Goal: Entertainment & Leisure: Consume media (video, audio)

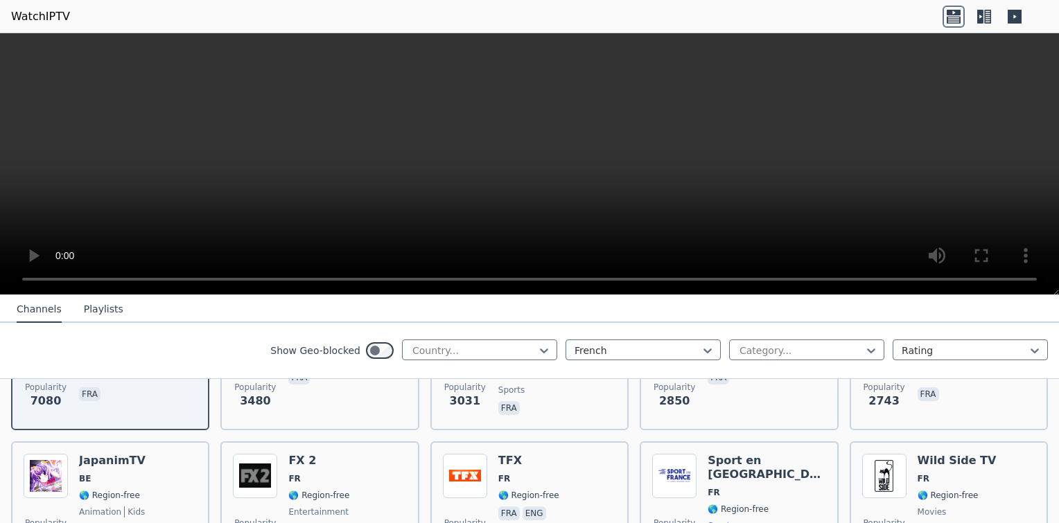
scroll to position [239, 0]
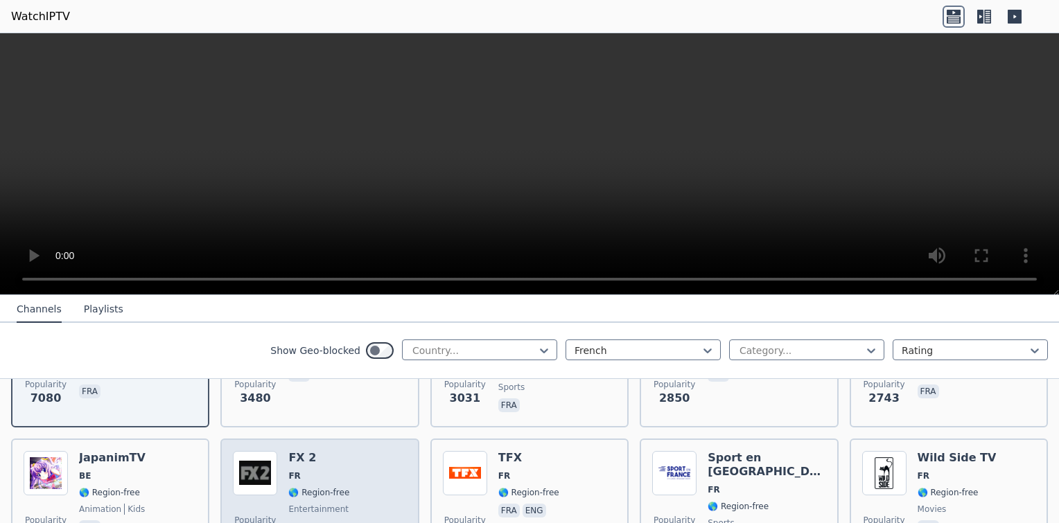
click at [313, 487] on span "🌎 Region-free" at bounding box center [318, 492] width 61 height 11
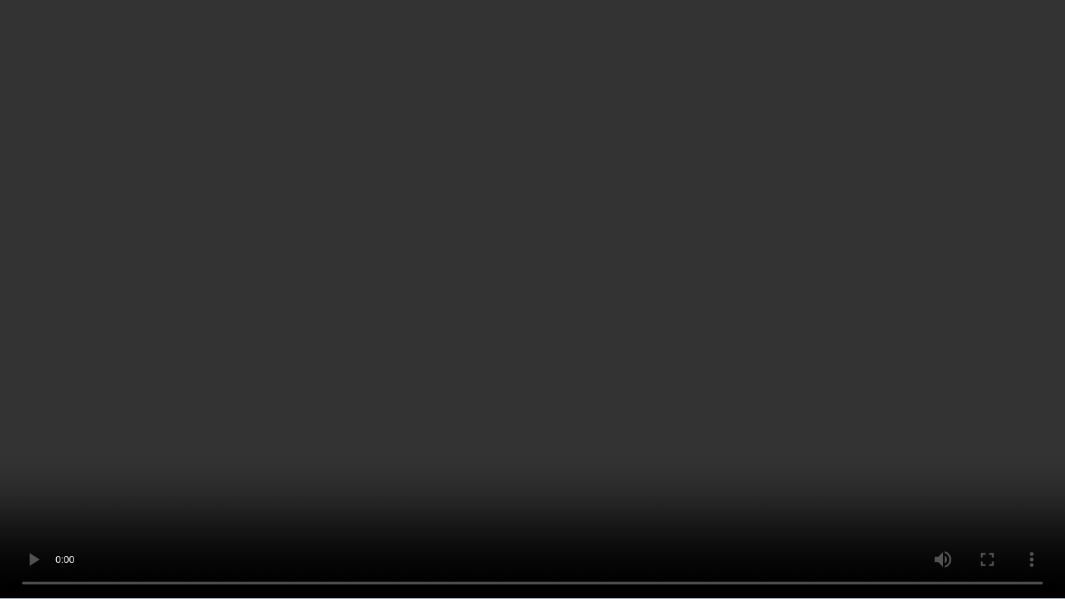
click at [104, 435] on video at bounding box center [532, 299] width 1065 height 599
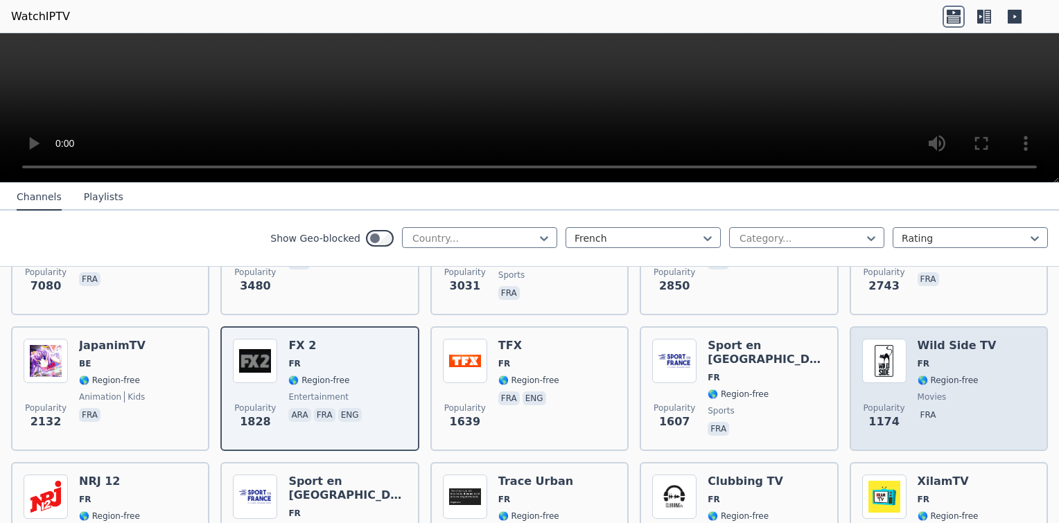
click at [945, 375] on span "🌎 Region-free" at bounding box center [948, 380] width 61 height 11
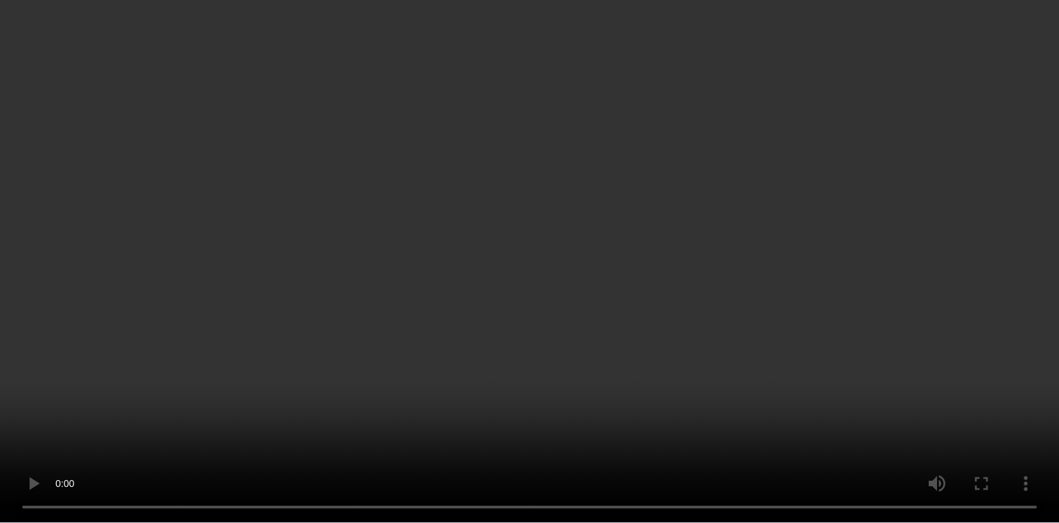
scroll to position [701, 0]
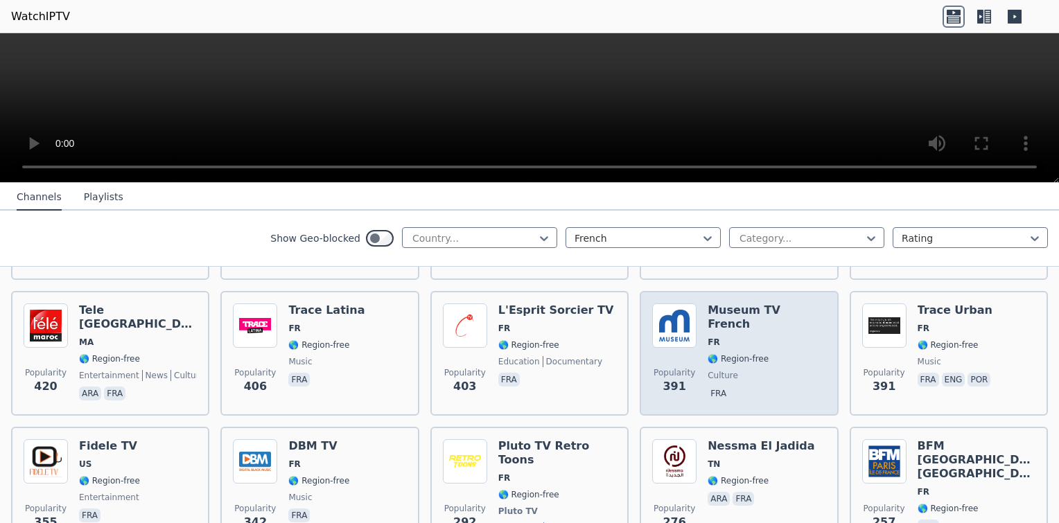
click at [771, 308] on div "Museum TV French FR 🌎 Region-free culture fra" at bounding box center [767, 354] width 118 height 100
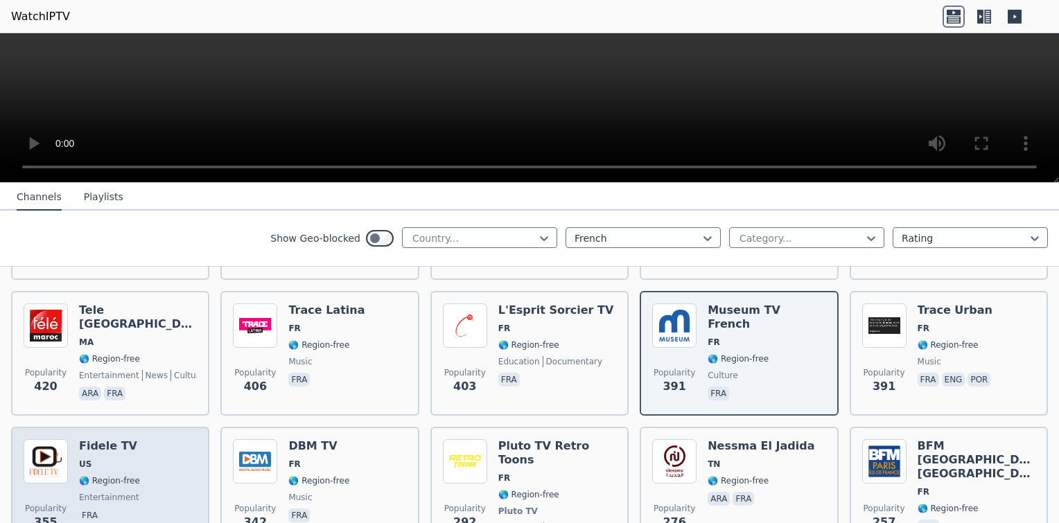
drag, startPoint x: 100, startPoint y: 437, endPoint x: 99, endPoint y: 430, distance: 7.7
click at [100, 459] on span "US" at bounding box center [109, 464] width 61 height 11
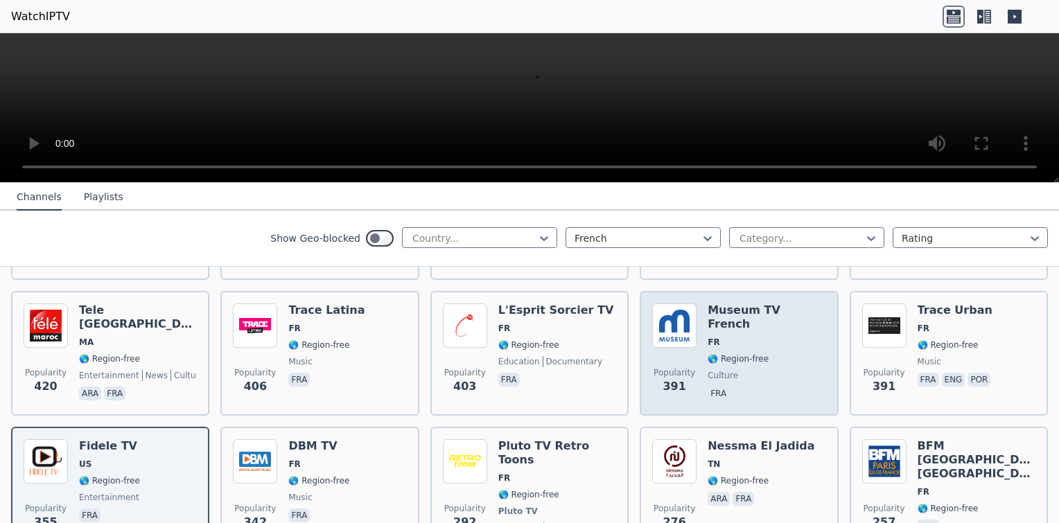
scroll to position [932, 0]
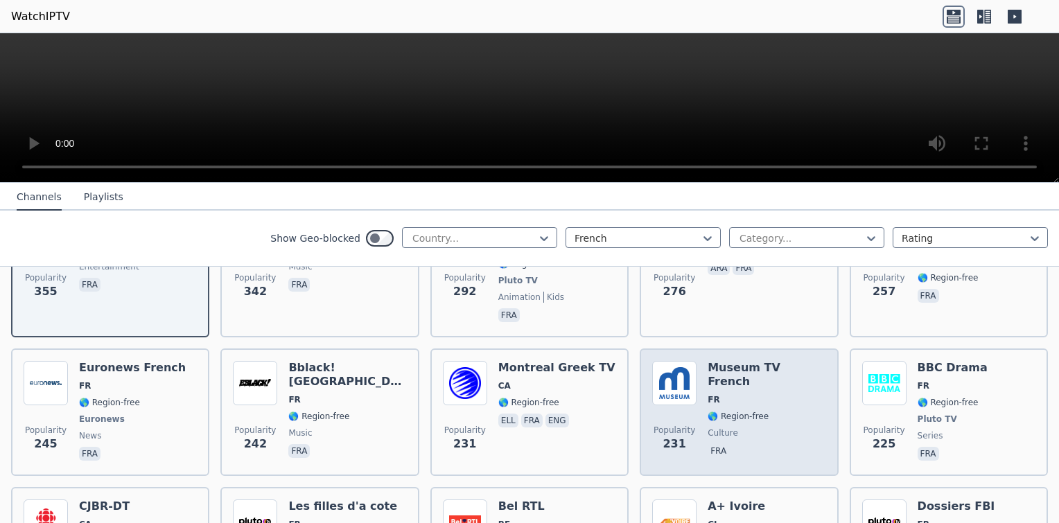
click at [751, 365] on div "Museum TV French FR 🌎 Region-free culture fra" at bounding box center [767, 412] width 118 height 103
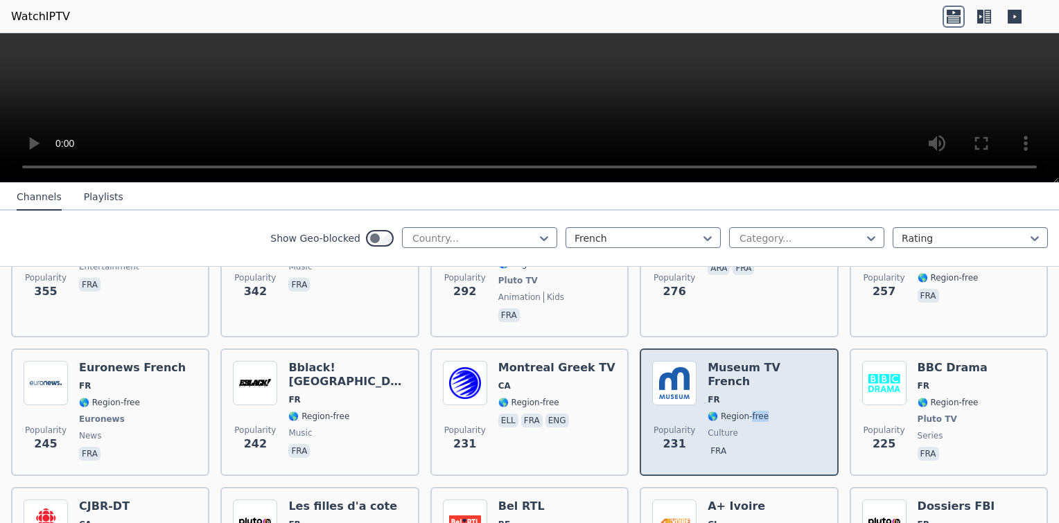
click at [751, 365] on div "Museum TV French FR 🌎 Region-free culture fra" at bounding box center [767, 412] width 118 height 103
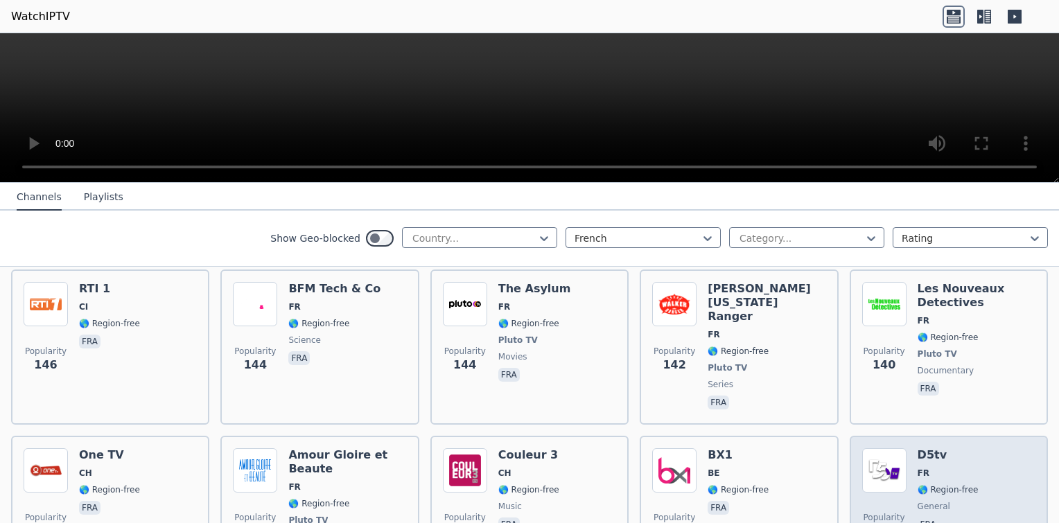
scroll to position [2088, 0]
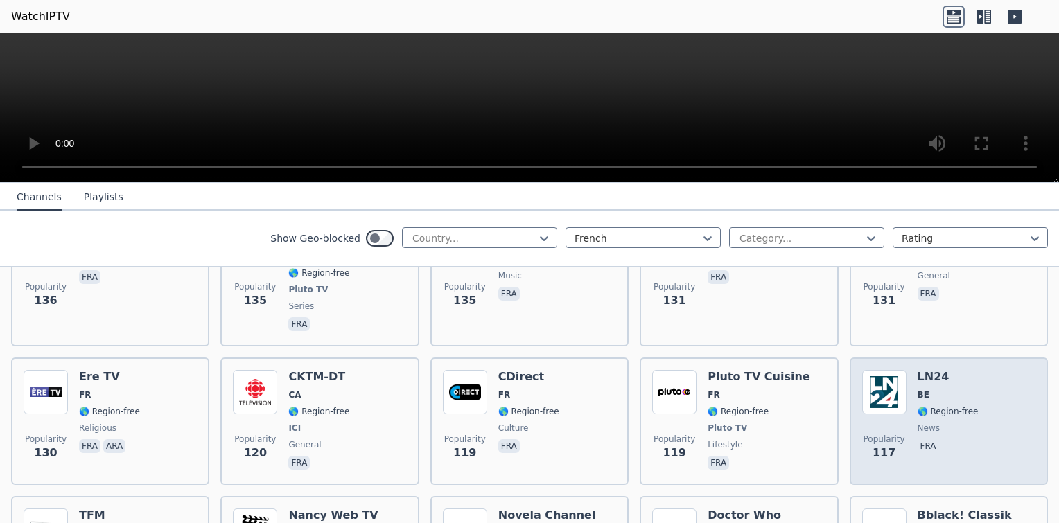
click at [975, 370] on div "Popularity 117 LN24 BE 🌎 Region-free news fra" at bounding box center [948, 421] width 173 height 103
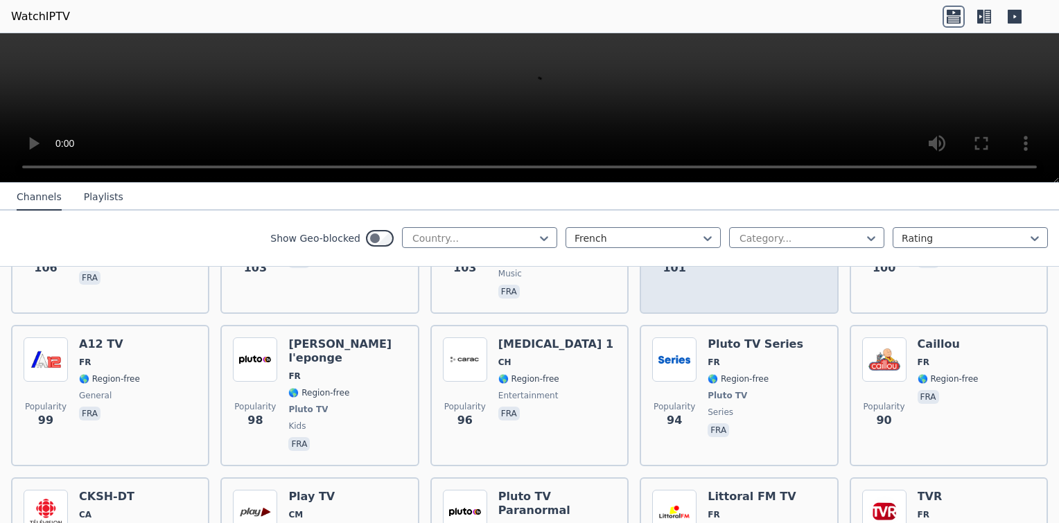
scroll to position [2781, 0]
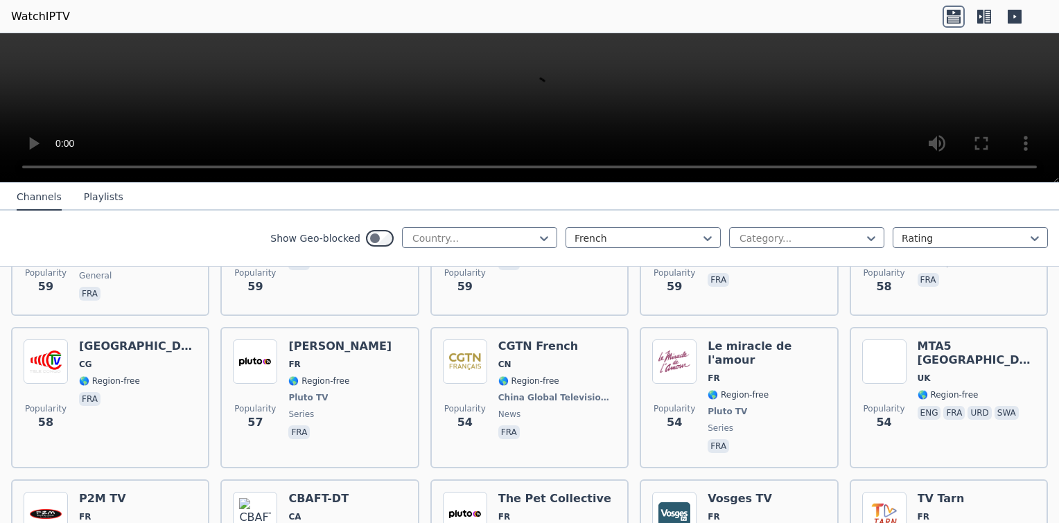
scroll to position [4398, 0]
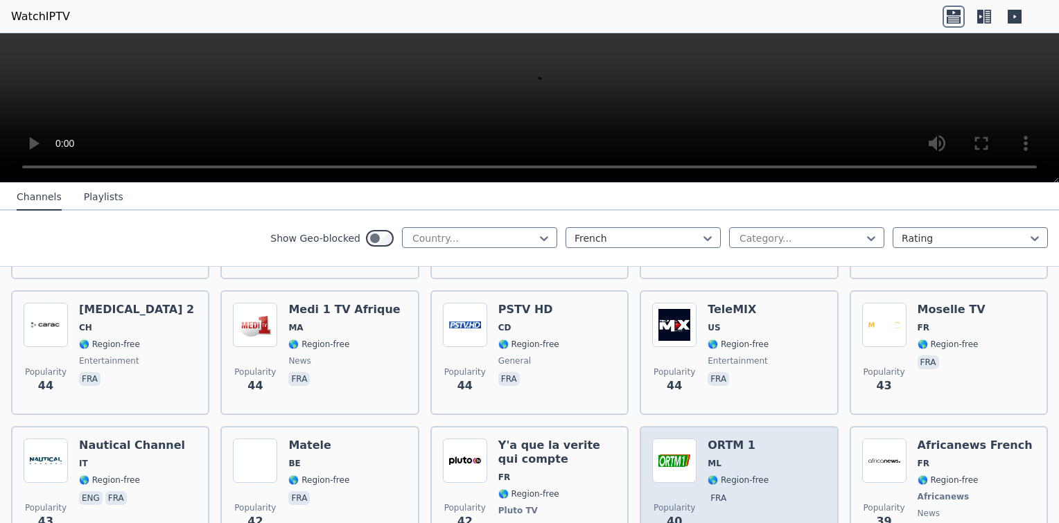
scroll to position [4860, 0]
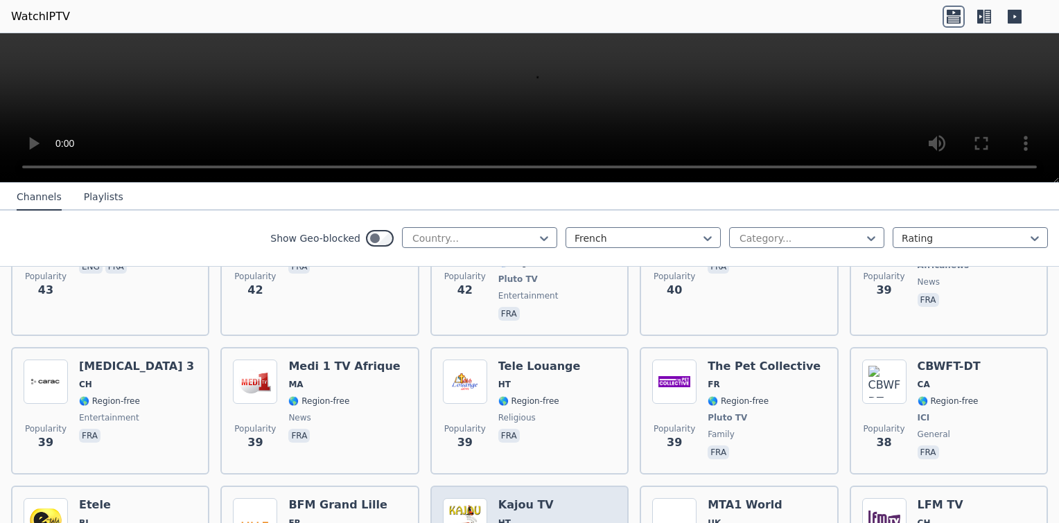
scroll to position [5091, 0]
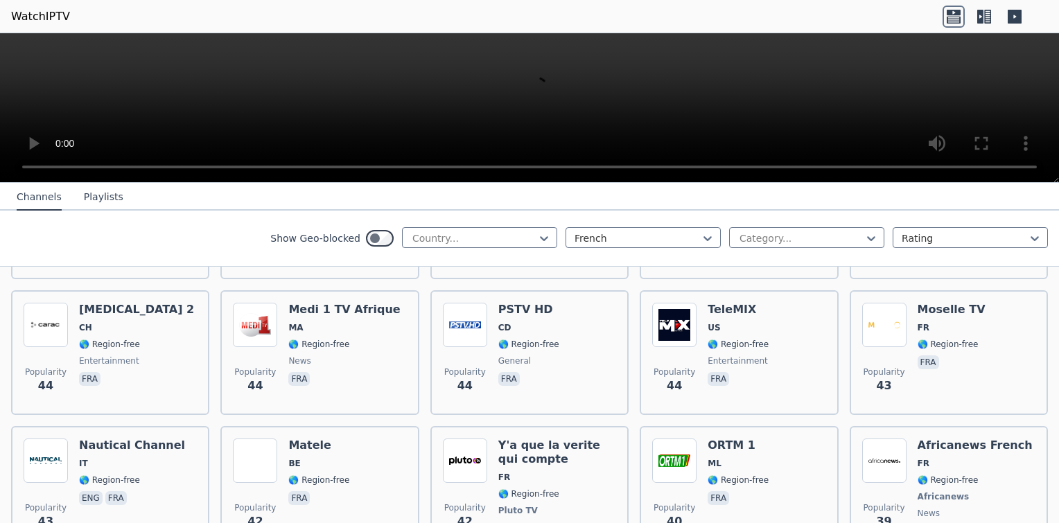
scroll to position [5323, 0]
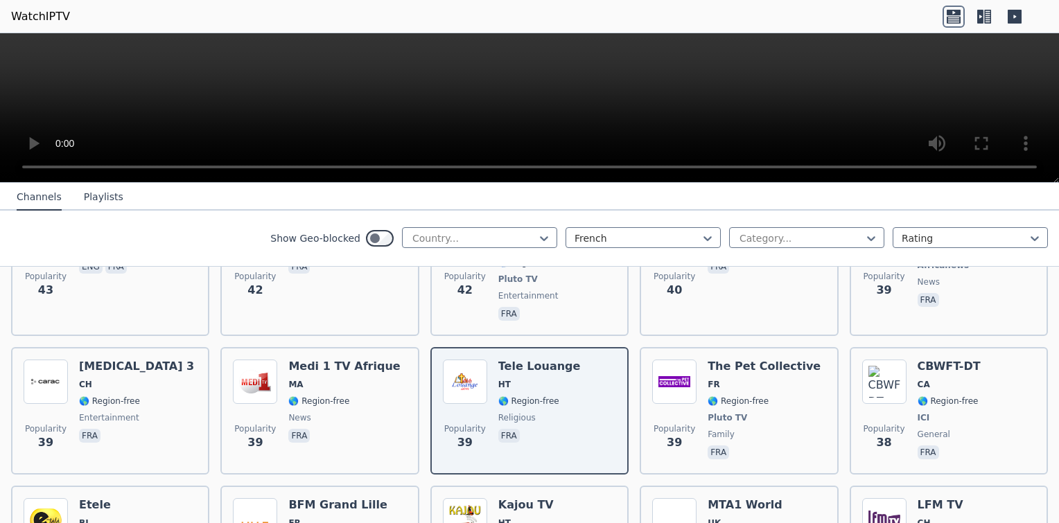
drag, startPoint x: 121, startPoint y: 463, endPoint x: 128, endPoint y: 448, distance: 16.1
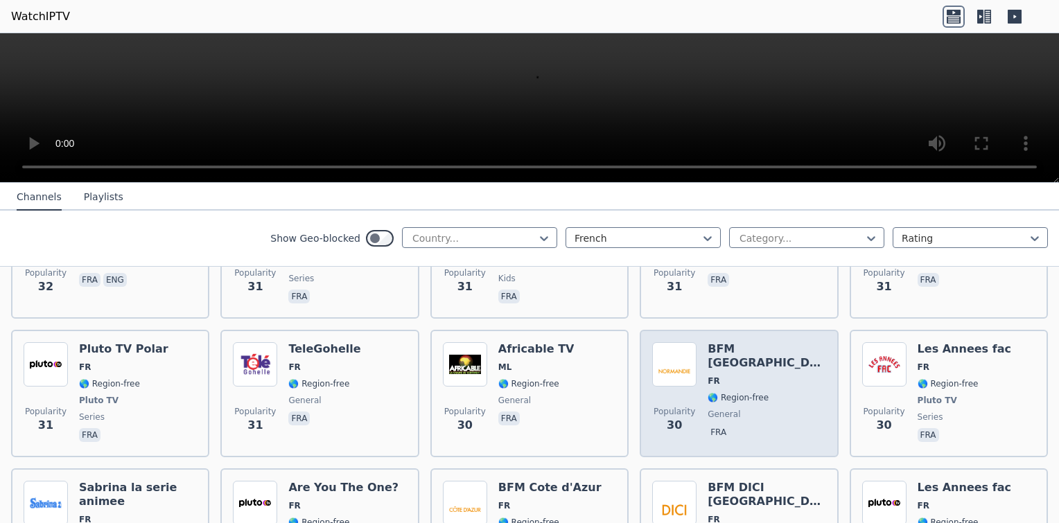
scroll to position [6044, 0]
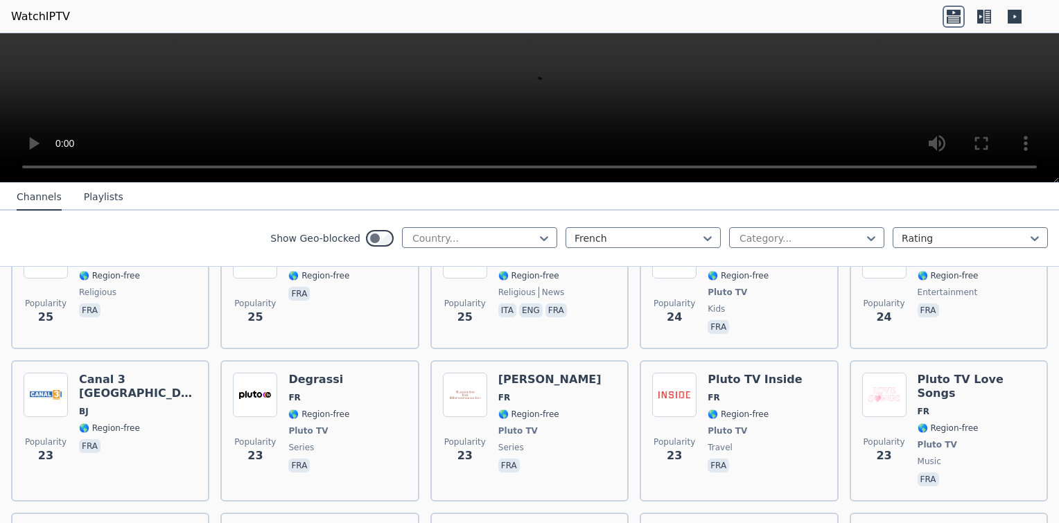
scroll to position [6888, 0]
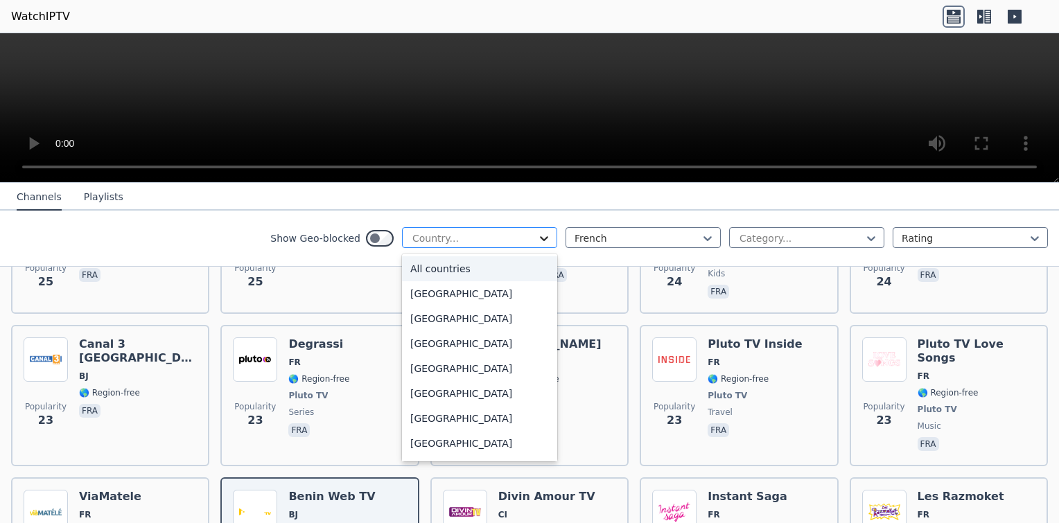
click at [540, 238] on icon at bounding box center [544, 239] width 14 height 14
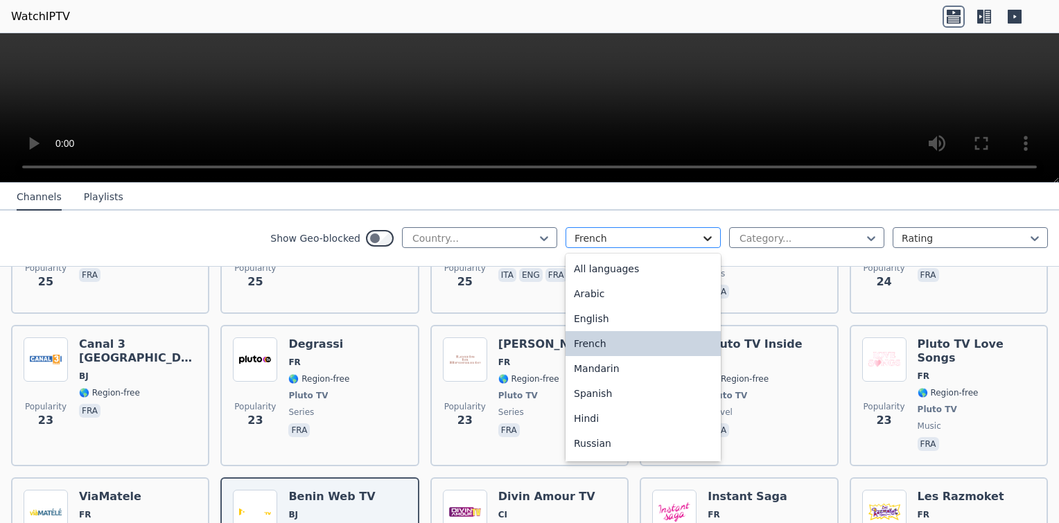
click at [701, 241] on icon at bounding box center [708, 239] width 14 height 14
click at [590, 419] on div "Hindi" at bounding box center [643, 418] width 155 height 25
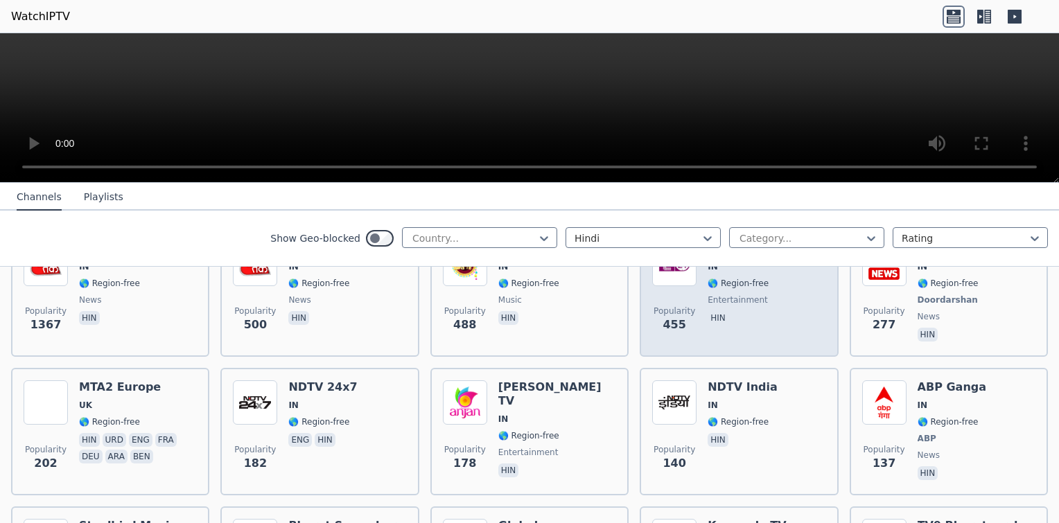
scroll to position [254, 0]
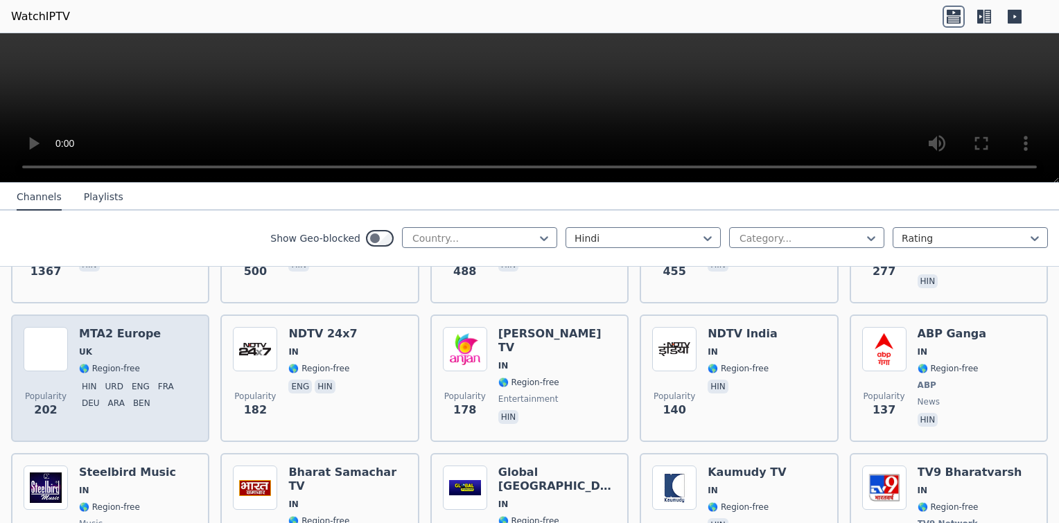
click at [125, 363] on span "🌎 Region-free" at bounding box center [109, 368] width 61 height 11
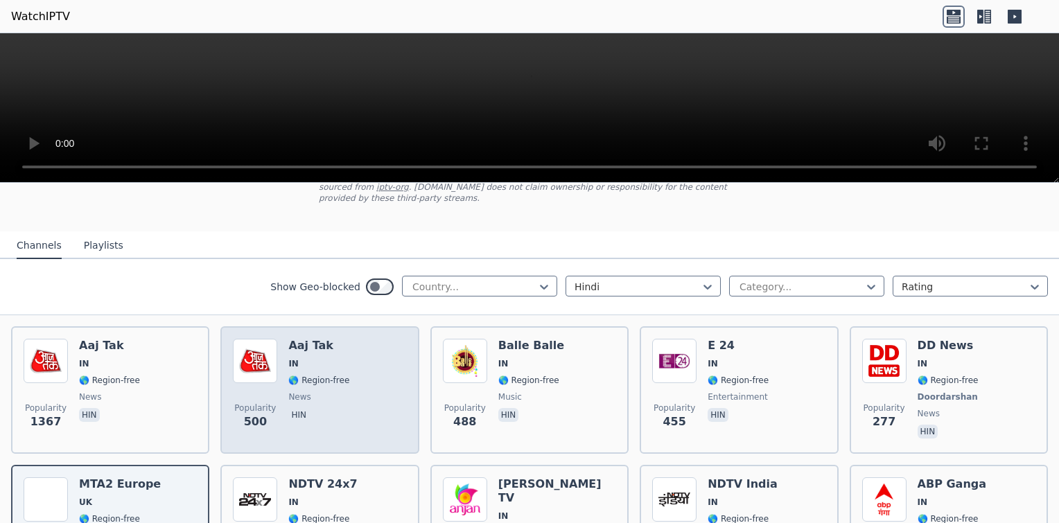
scroll to position [104, 0]
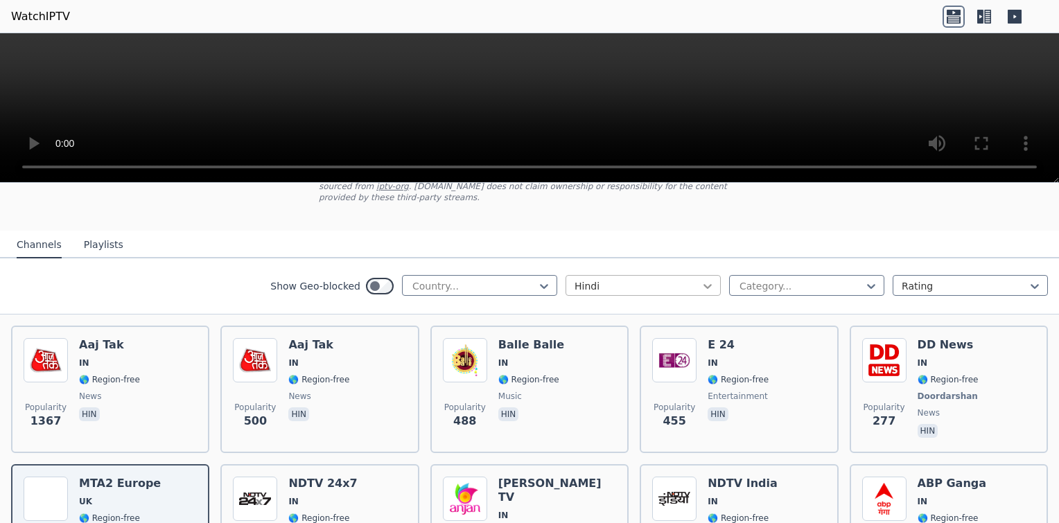
click at [701, 279] on icon at bounding box center [708, 286] width 14 height 14
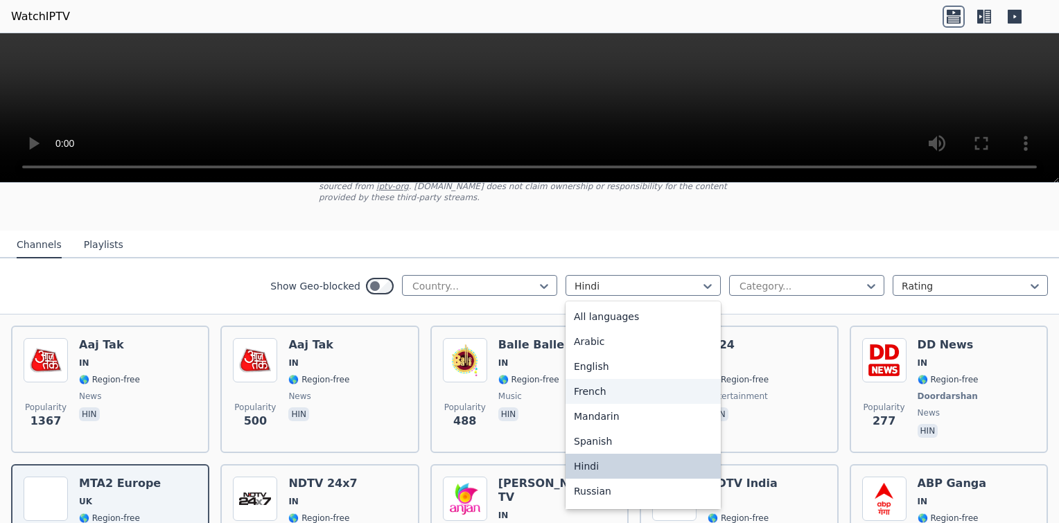
click at [654, 382] on div "French" at bounding box center [643, 391] width 155 height 25
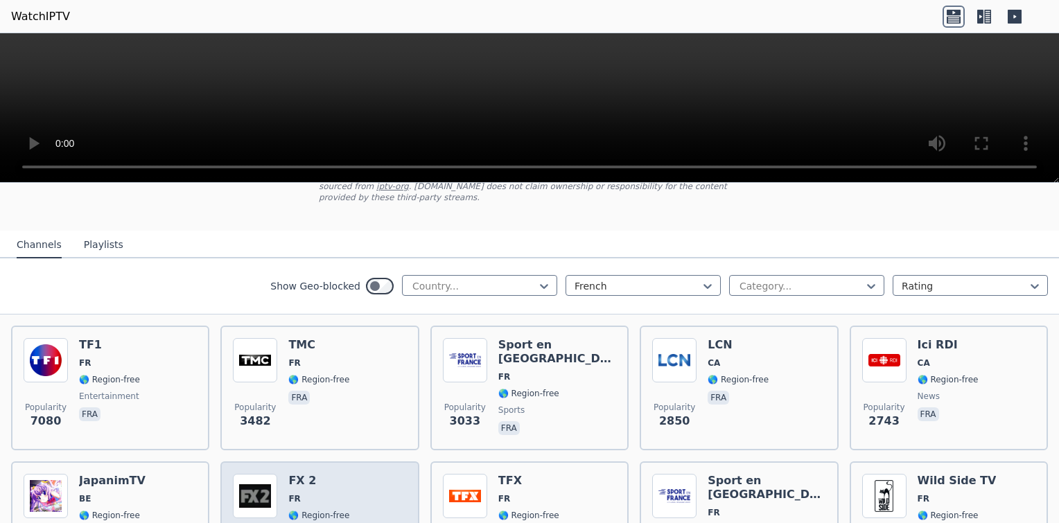
click at [378, 478] on div "Popularity 1831 FX 2 FR 🌎 Region-free entertainment ara fra eng" at bounding box center [319, 524] width 173 height 100
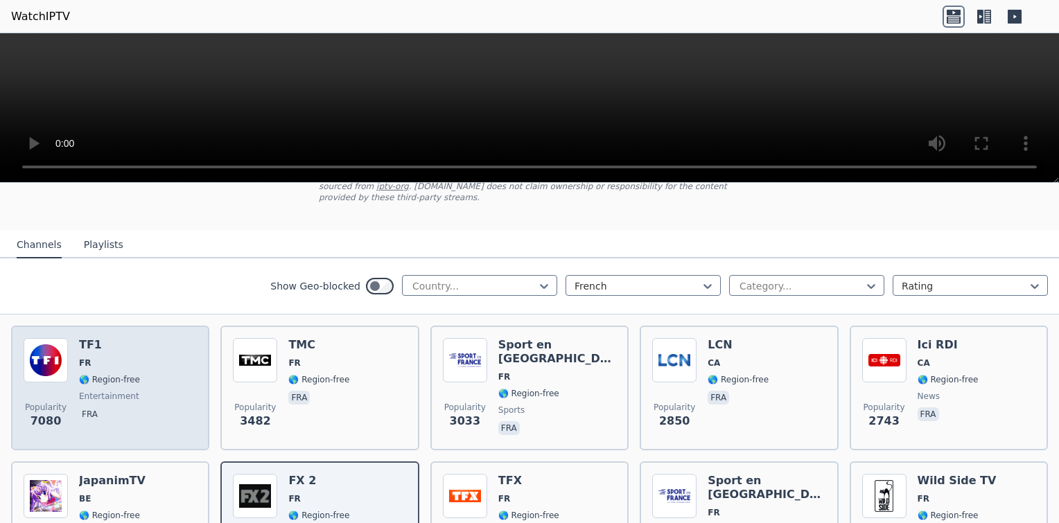
click at [137, 354] on div "Popularity 7080 TF1 FR 🌎 Region-free entertainment fra" at bounding box center [110, 388] width 173 height 100
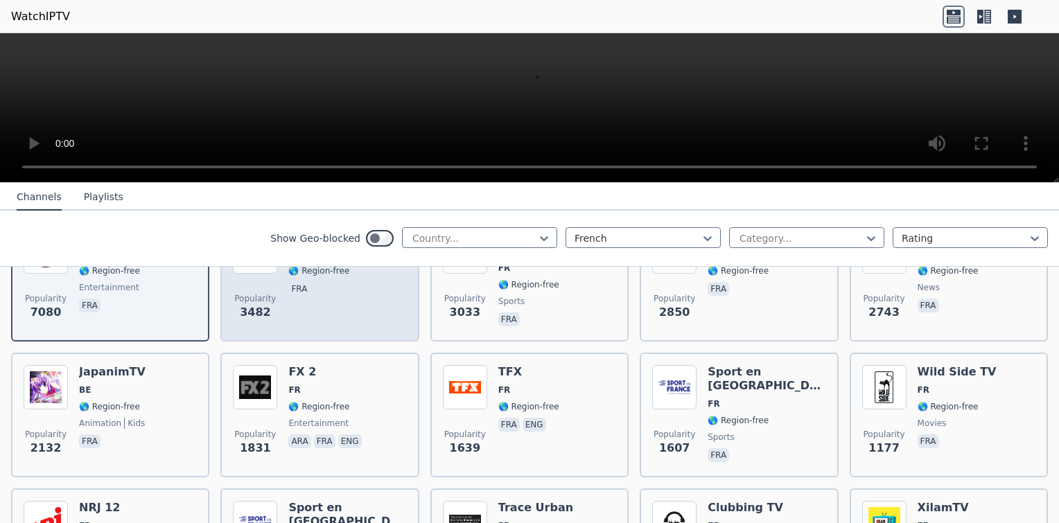
scroll to position [217, 0]
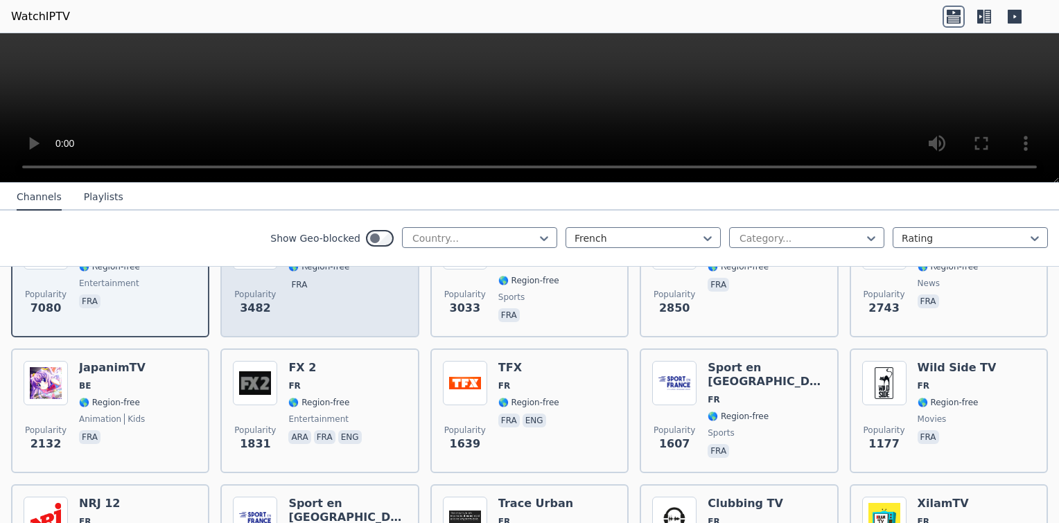
click at [377, 377] on div "Popularity 1831 FX 2 FR 🌎 Region-free entertainment ara fra eng" at bounding box center [319, 411] width 173 height 100
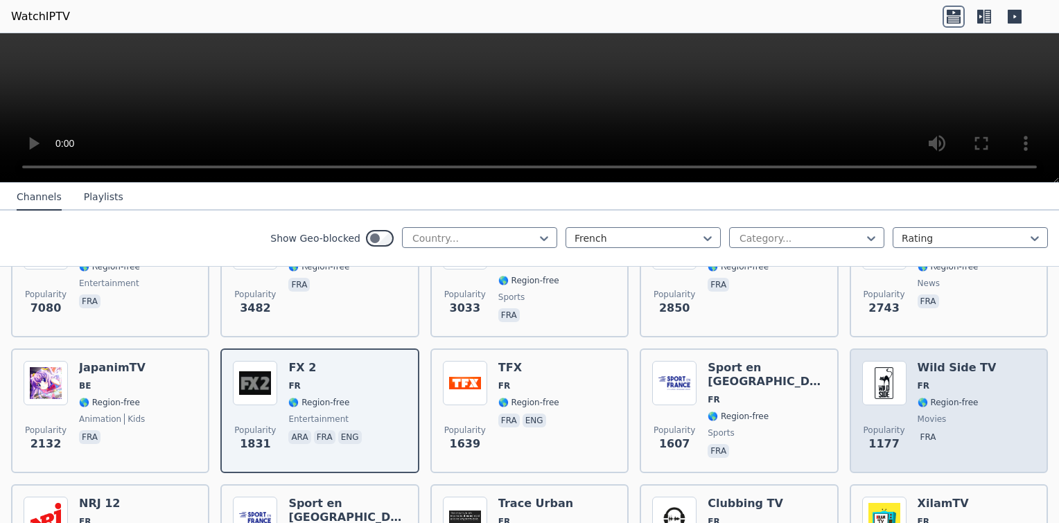
click at [873, 397] on div "Popularity 1177" at bounding box center [884, 411] width 44 height 100
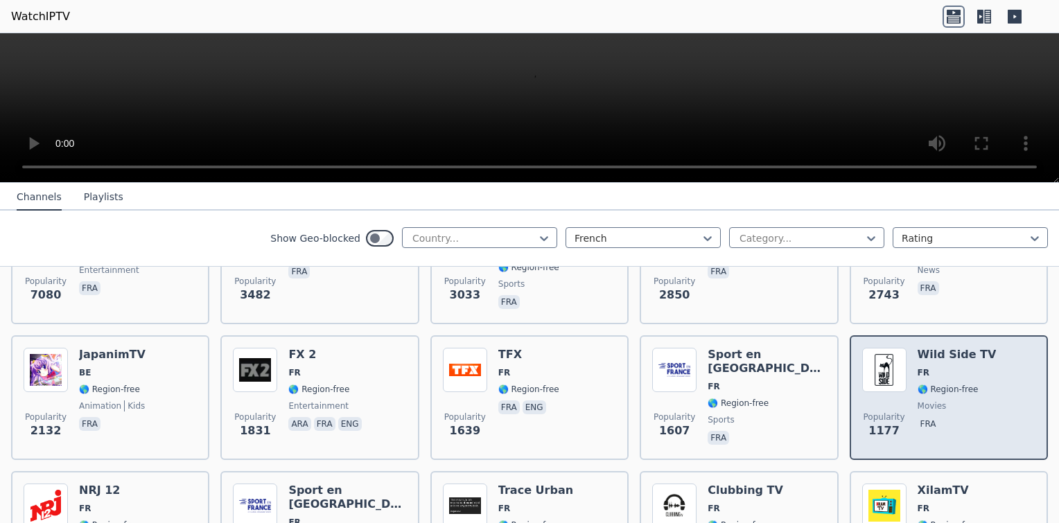
scroll to position [233, 0]
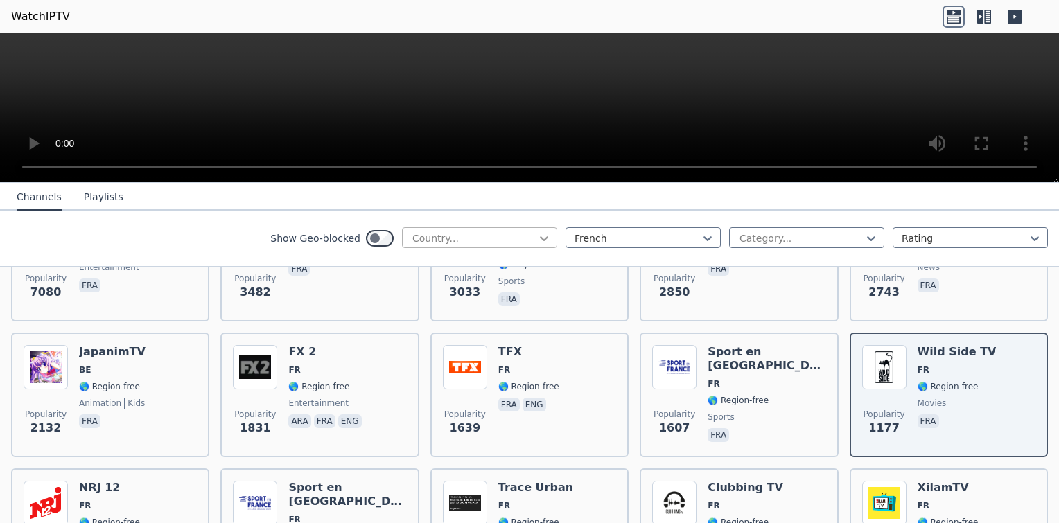
click at [537, 239] on icon at bounding box center [544, 239] width 14 height 14
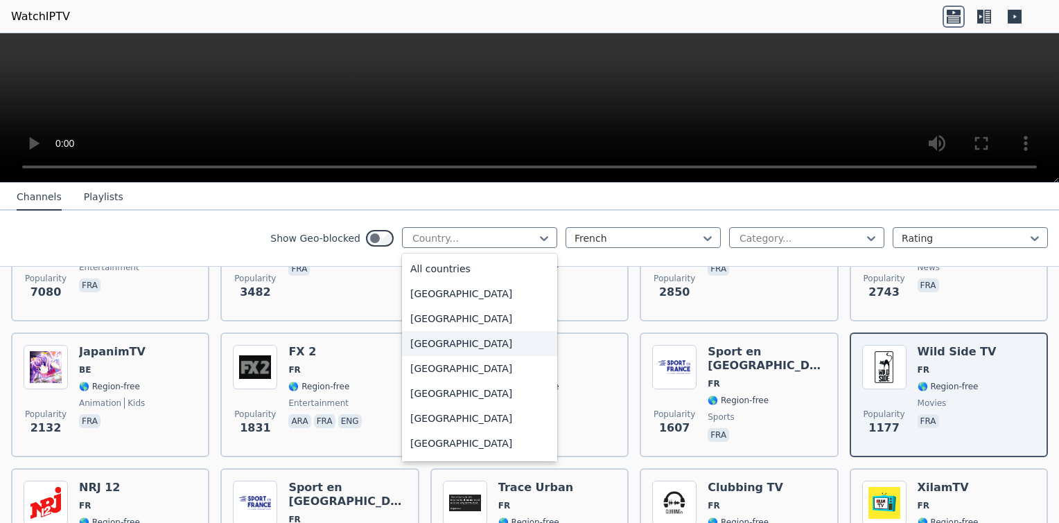
click at [460, 341] on div "[GEOGRAPHIC_DATA]" at bounding box center [479, 343] width 155 height 25
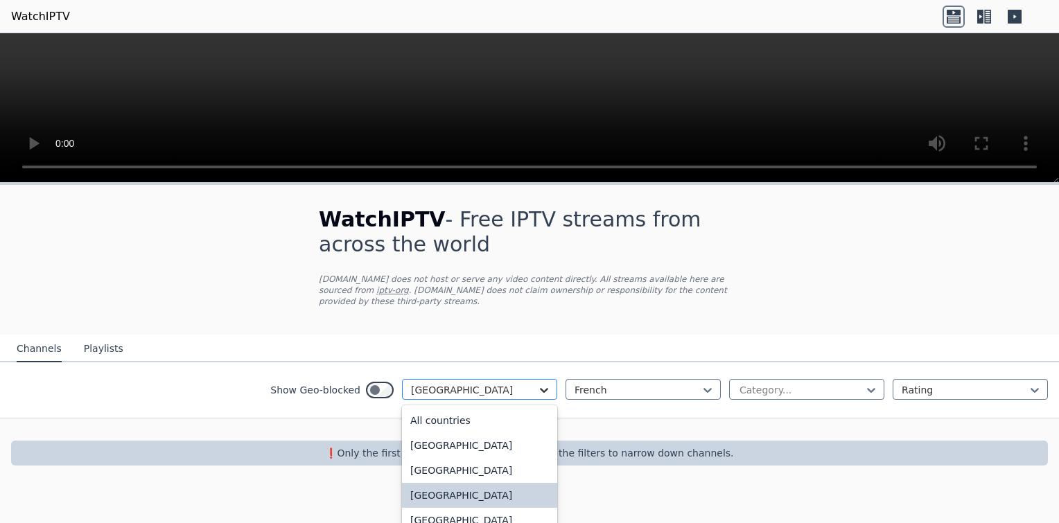
click at [543, 388] on icon at bounding box center [544, 390] width 8 height 5
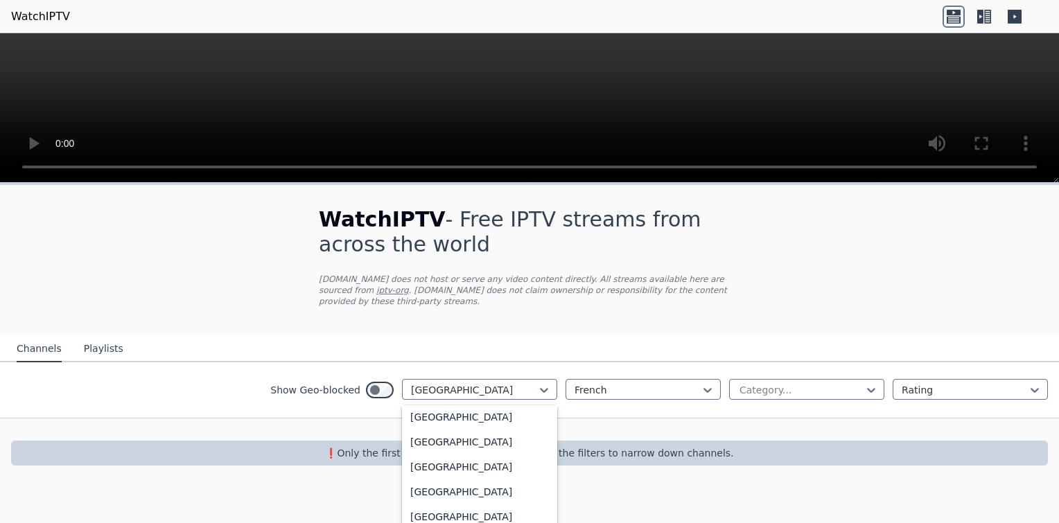
scroll to position [4881, 0]
click at [510, 434] on div "[GEOGRAPHIC_DATA]" at bounding box center [479, 444] width 155 height 25
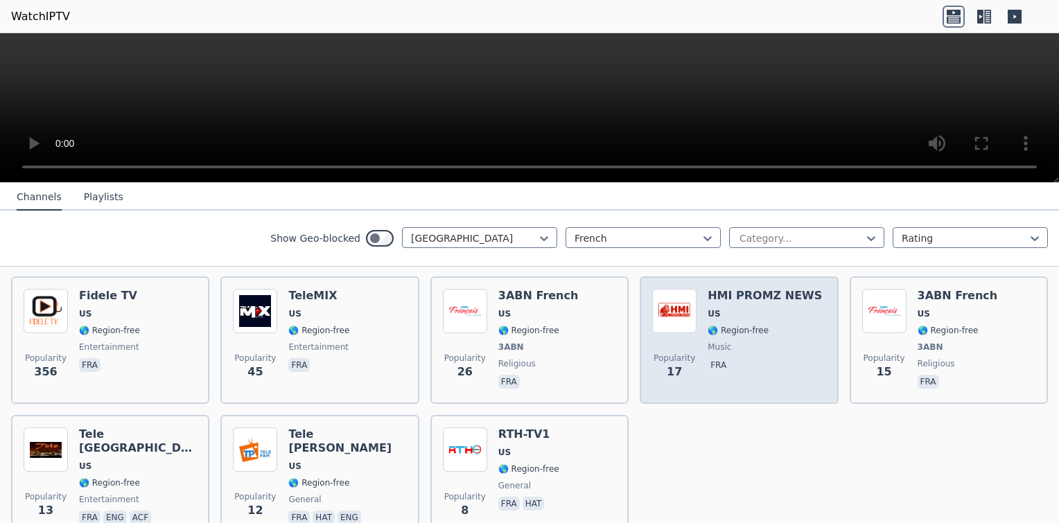
scroll to position [159, 0]
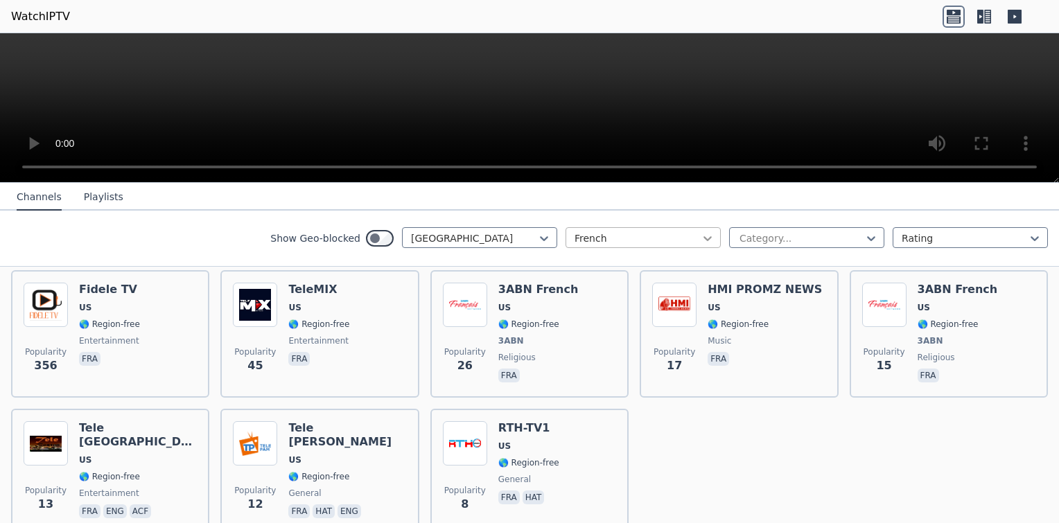
click at [701, 238] on icon at bounding box center [708, 239] width 14 height 14
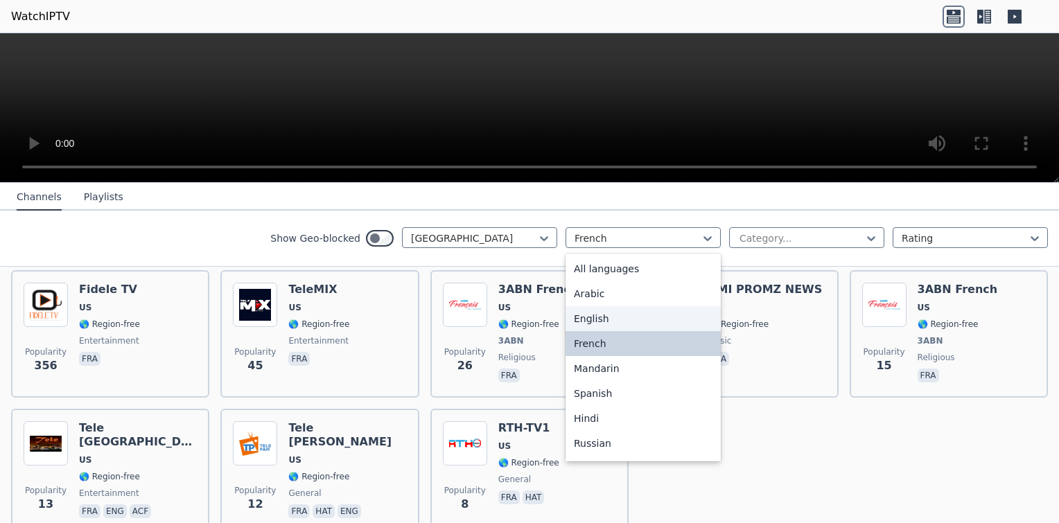
click at [659, 319] on div "English" at bounding box center [643, 318] width 155 height 25
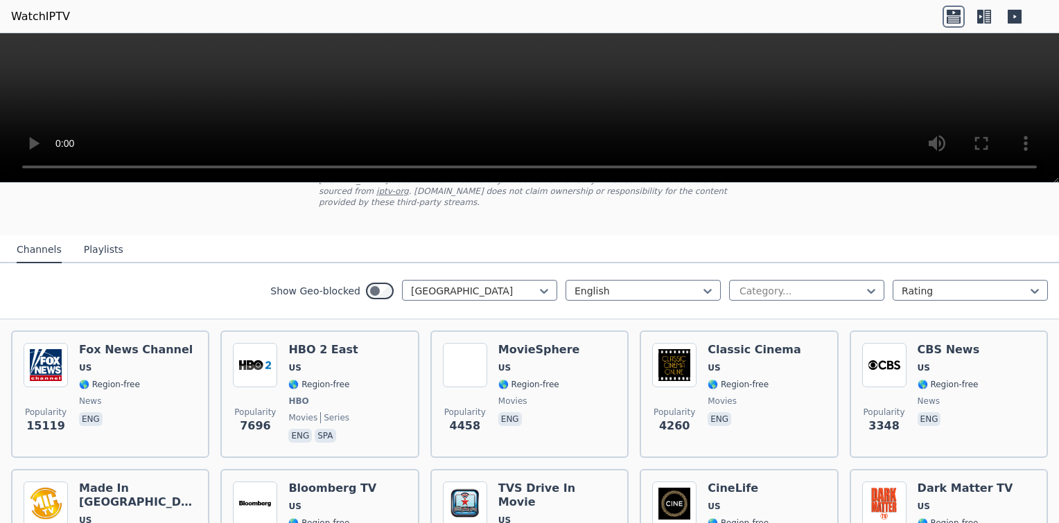
scroll to position [102, 0]
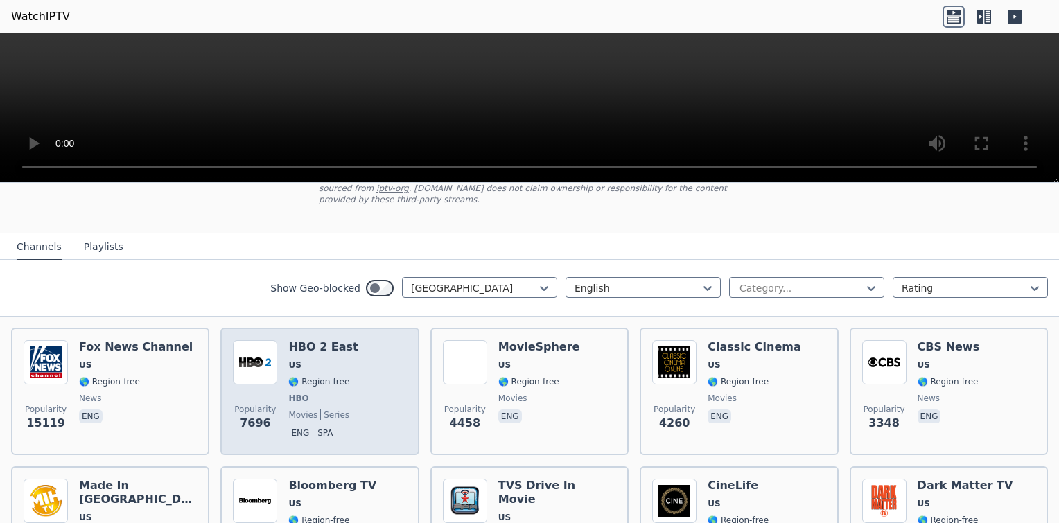
click at [294, 361] on div "HBO 2 East US 🌎 Region-free HBO movies series eng spa" at bounding box center [322, 391] width 69 height 103
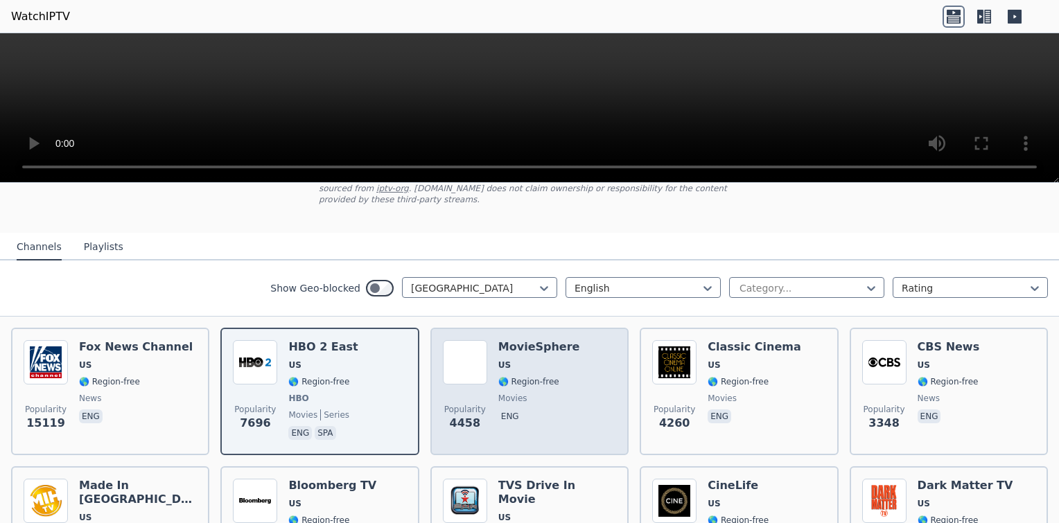
click at [512, 360] on span "US" at bounding box center [539, 365] width 82 height 11
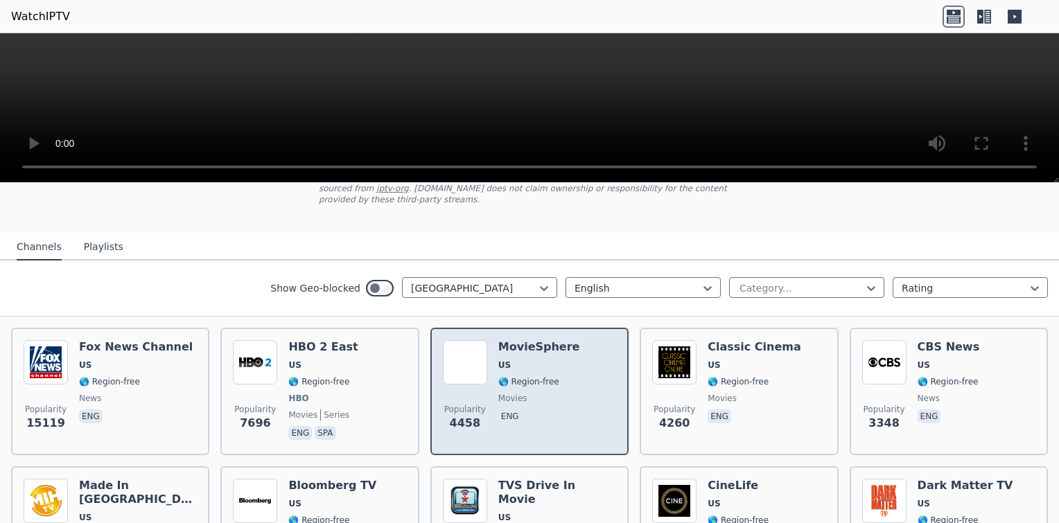
click at [512, 360] on span "US" at bounding box center [539, 365] width 82 height 11
